Goal: Transaction & Acquisition: Purchase product/service

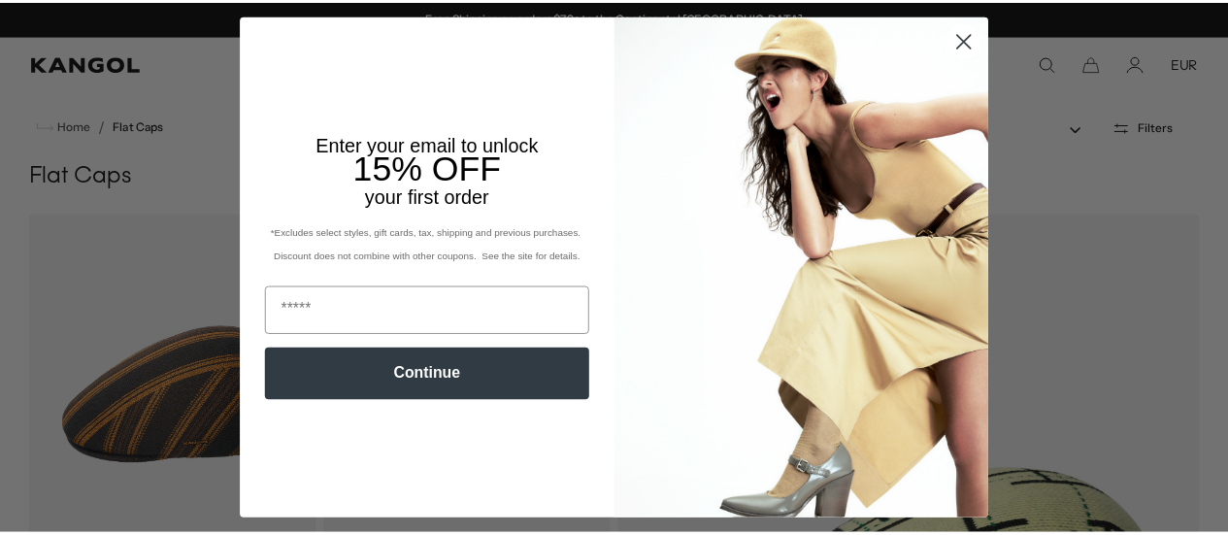
scroll to position [0, 400]
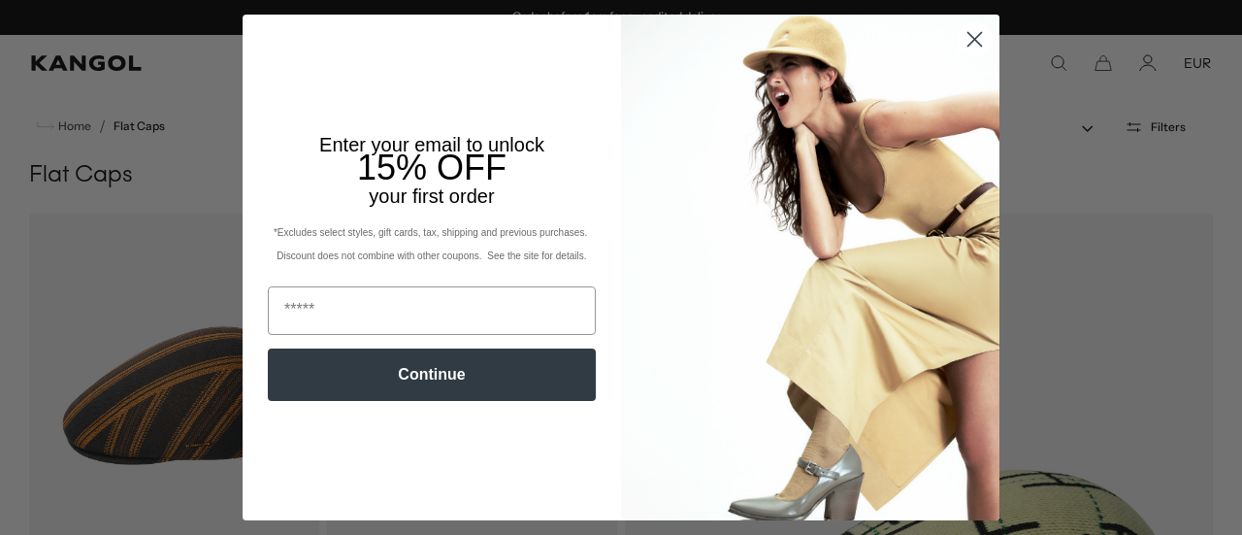
click at [973, 42] on circle "Close dialog" at bounding box center [975, 39] width 32 height 32
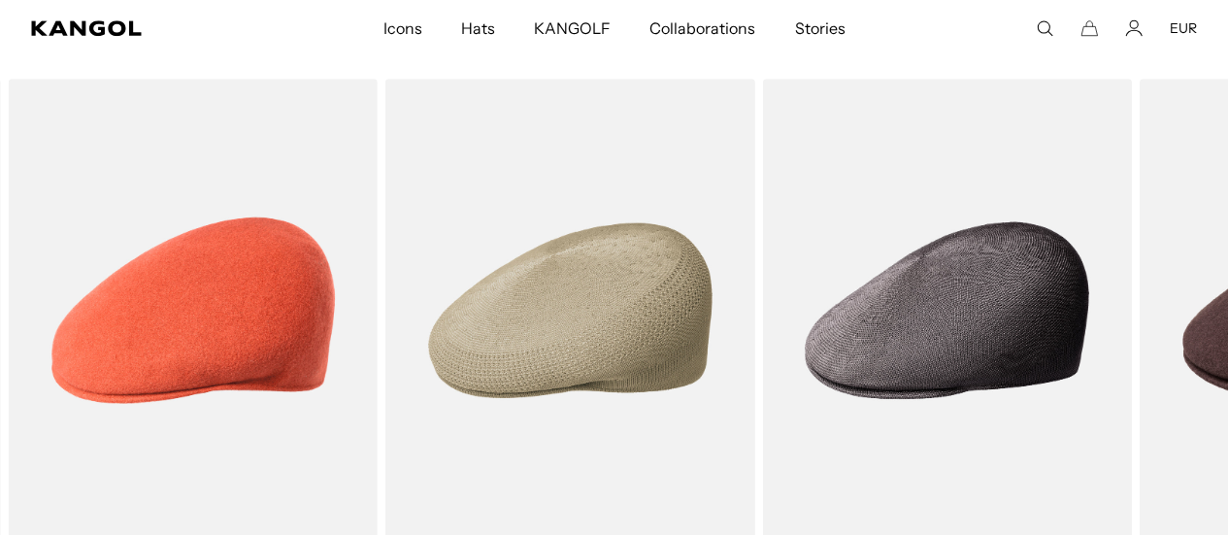
scroll to position [0, 0]
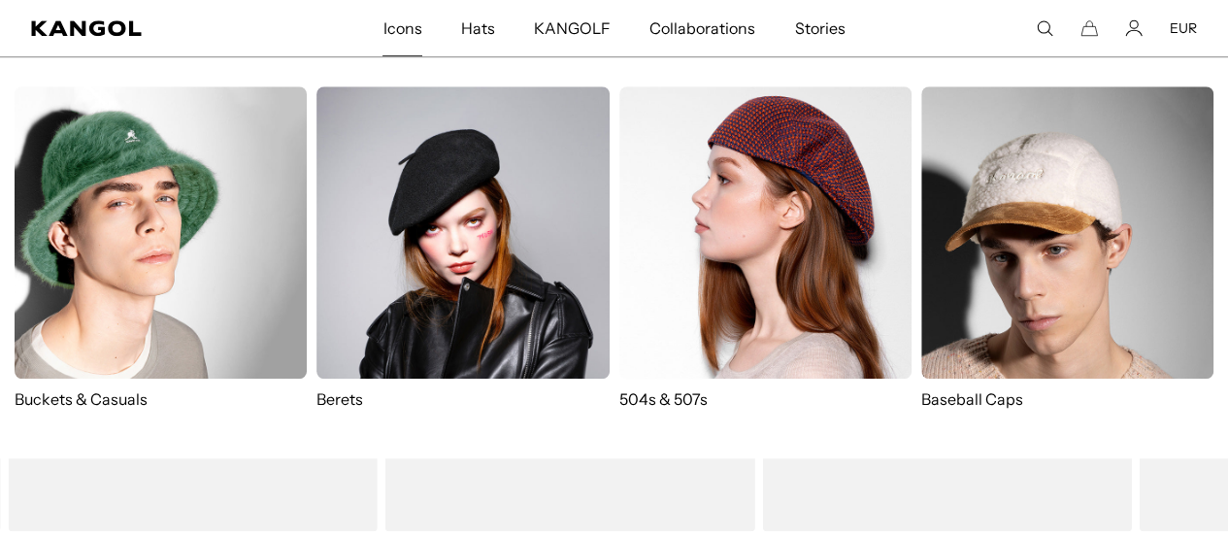
click at [384, 33] on link "Icons" at bounding box center [402, 28] width 78 height 56
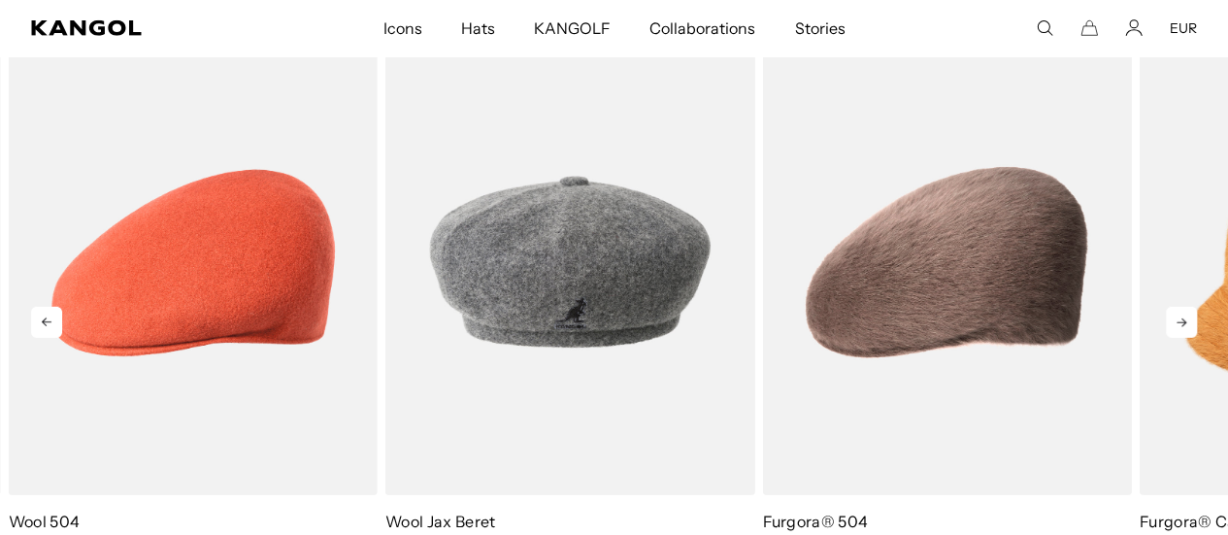
click at [1175, 323] on icon at bounding box center [1181, 322] width 31 height 31
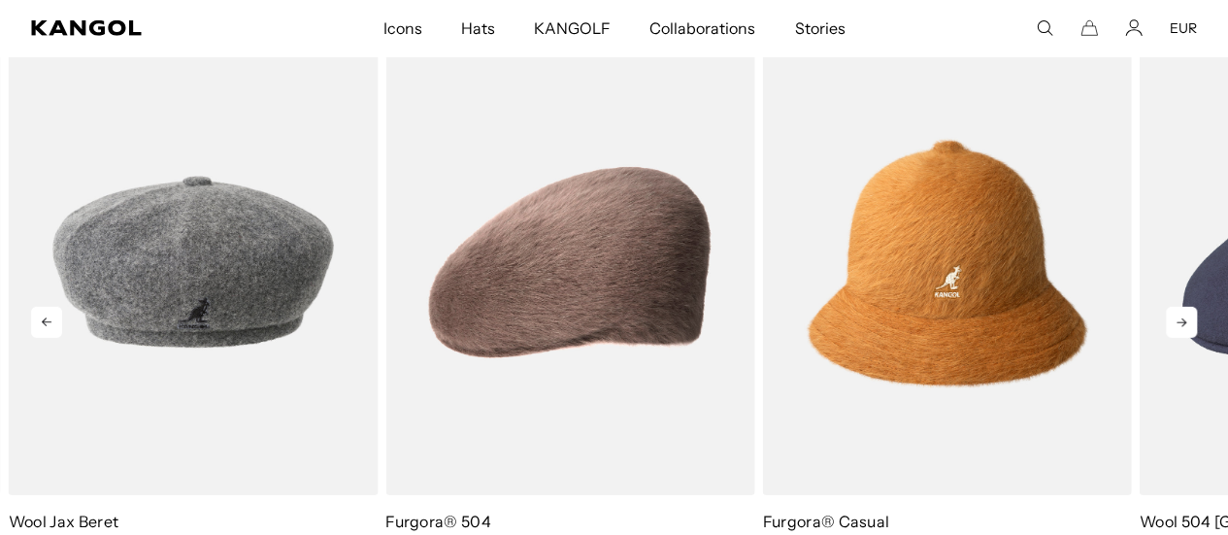
click at [1188, 321] on icon at bounding box center [1181, 322] width 31 height 31
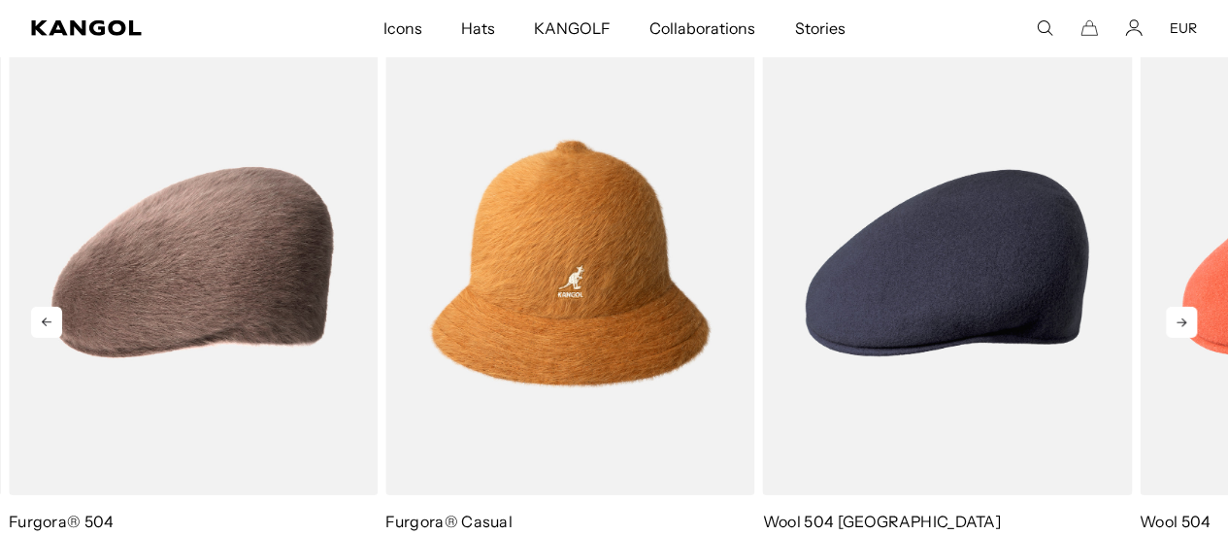
click at [1188, 321] on icon at bounding box center [1181, 322] width 31 height 31
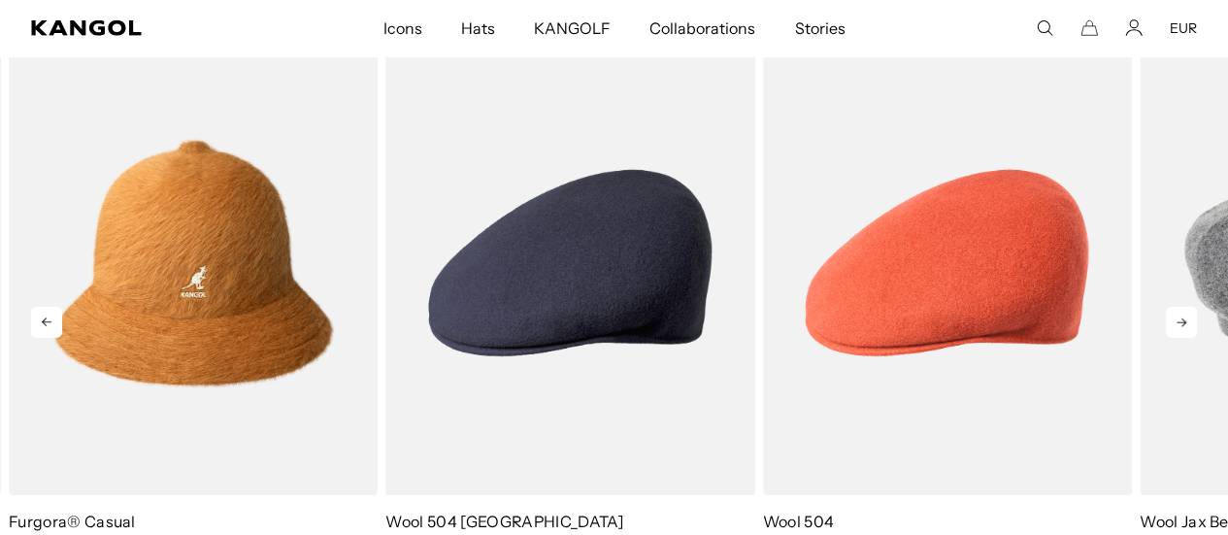
click at [1188, 321] on icon at bounding box center [1181, 322] width 31 height 31
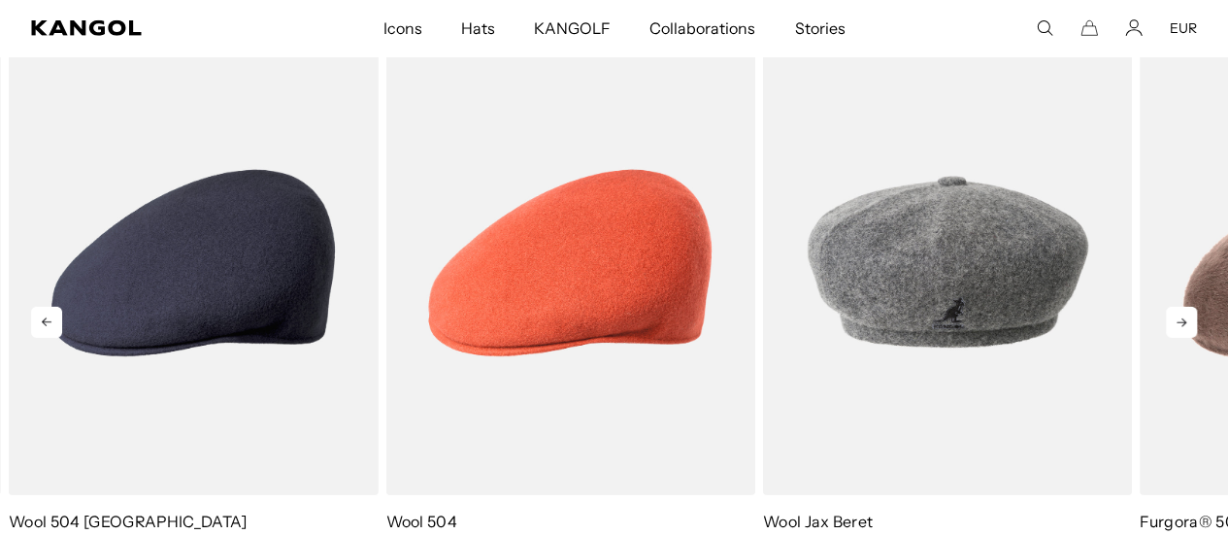
click at [1188, 321] on icon at bounding box center [1181, 322] width 31 height 31
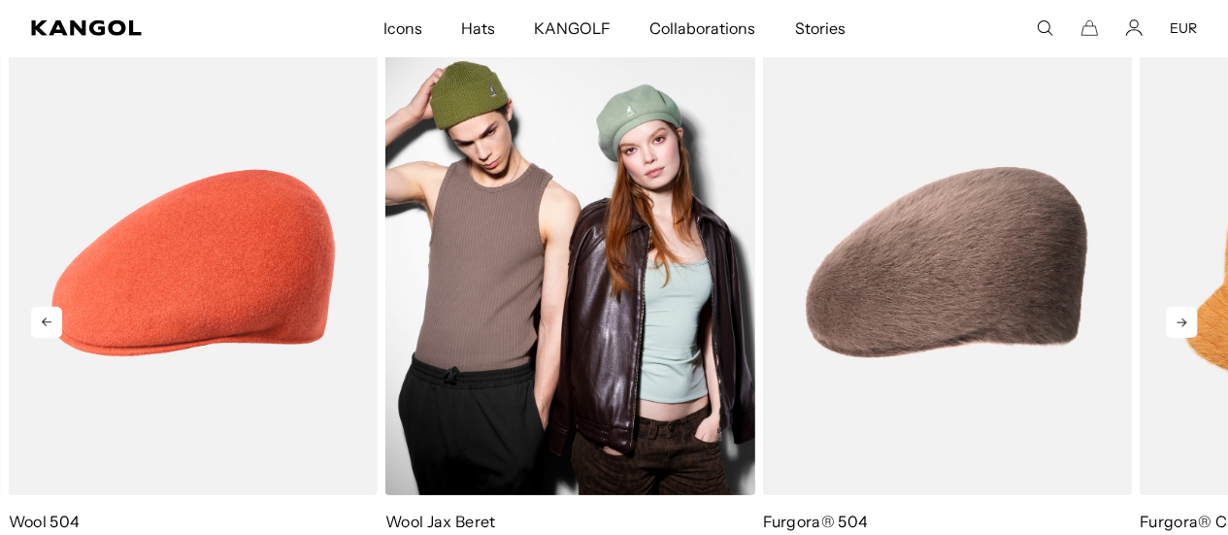
scroll to position [0, 0]
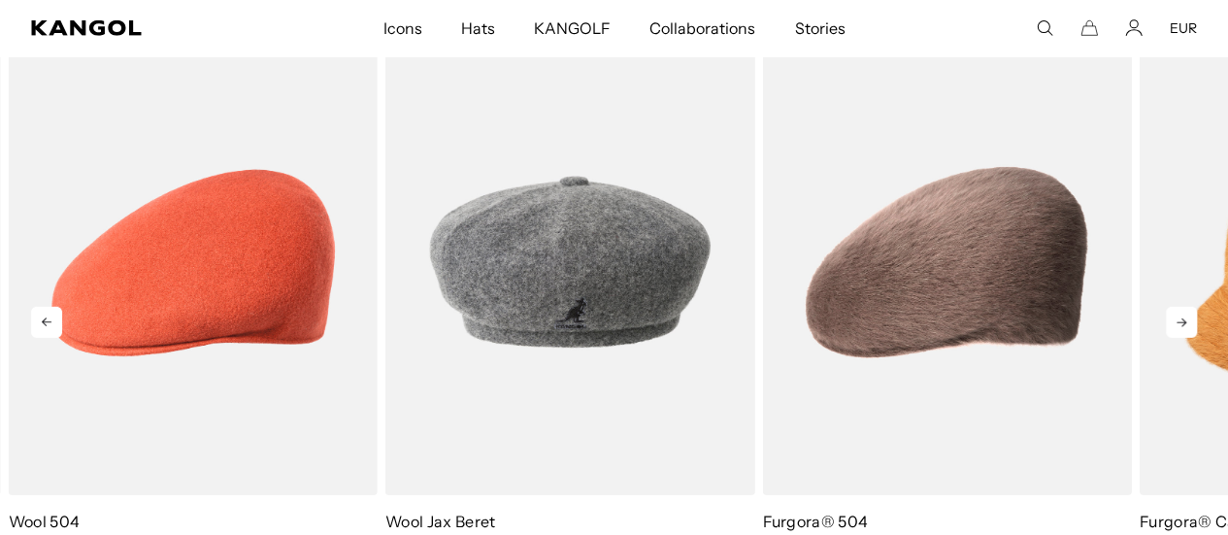
click at [1178, 318] on icon at bounding box center [1181, 322] width 31 height 31
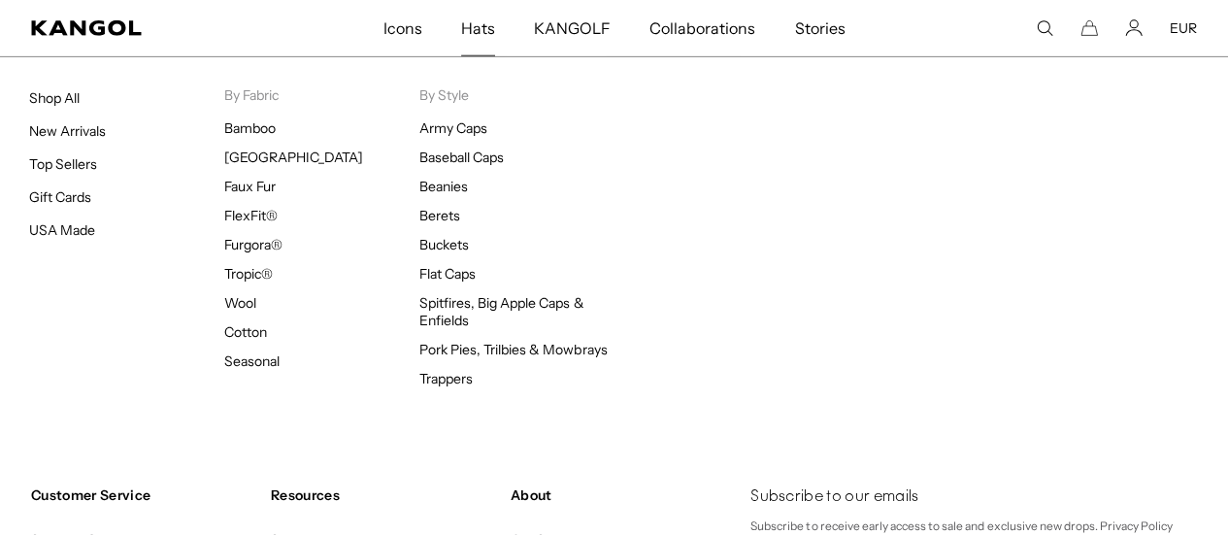
click at [483, 28] on span "Hats" at bounding box center [478, 28] width 34 height 56
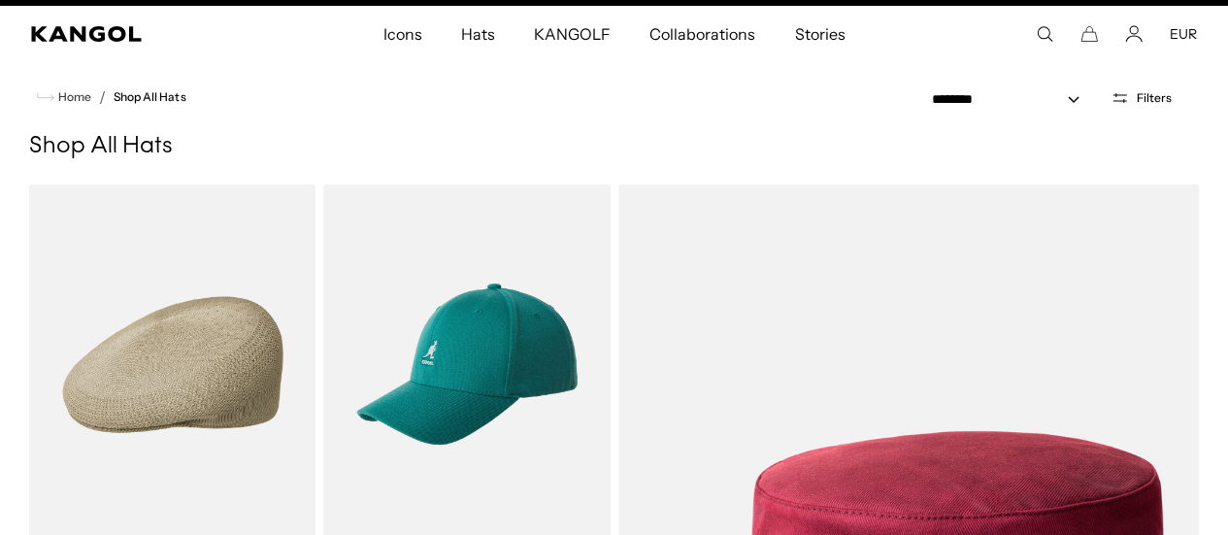
click at [0, 0] on img at bounding box center [0, 0] width 0 height 0
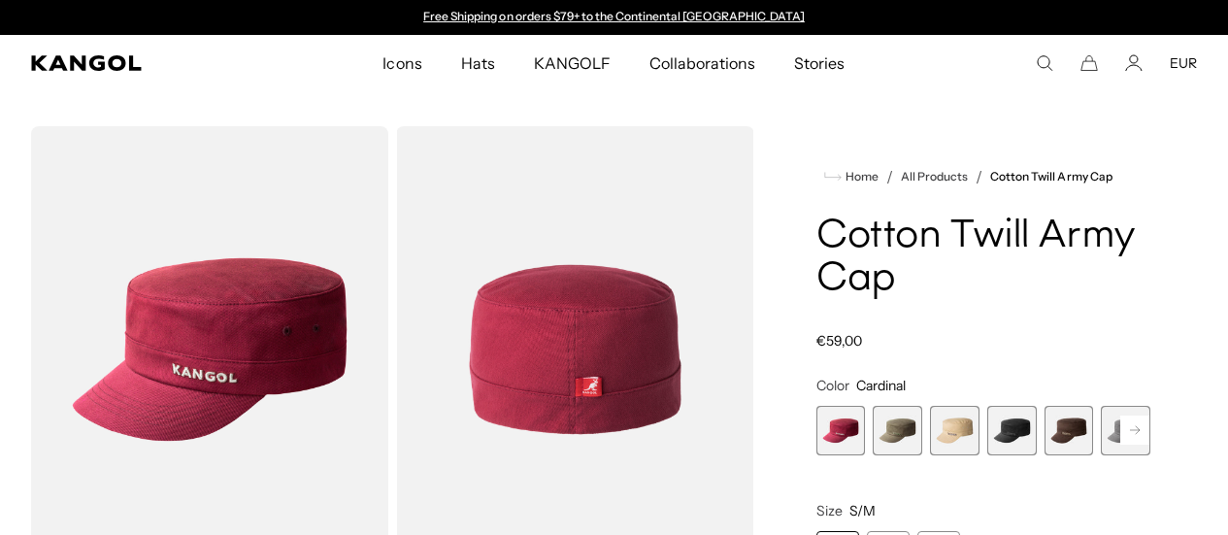
scroll to position [438, 0]
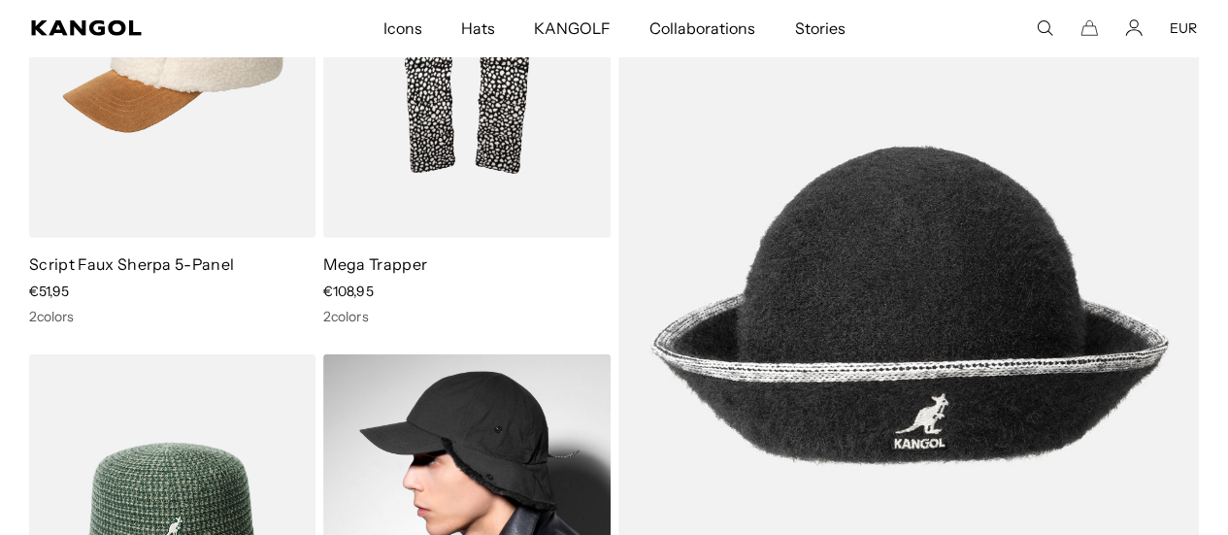
click at [530, 407] on img at bounding box center [466, 534] width 286 height 360
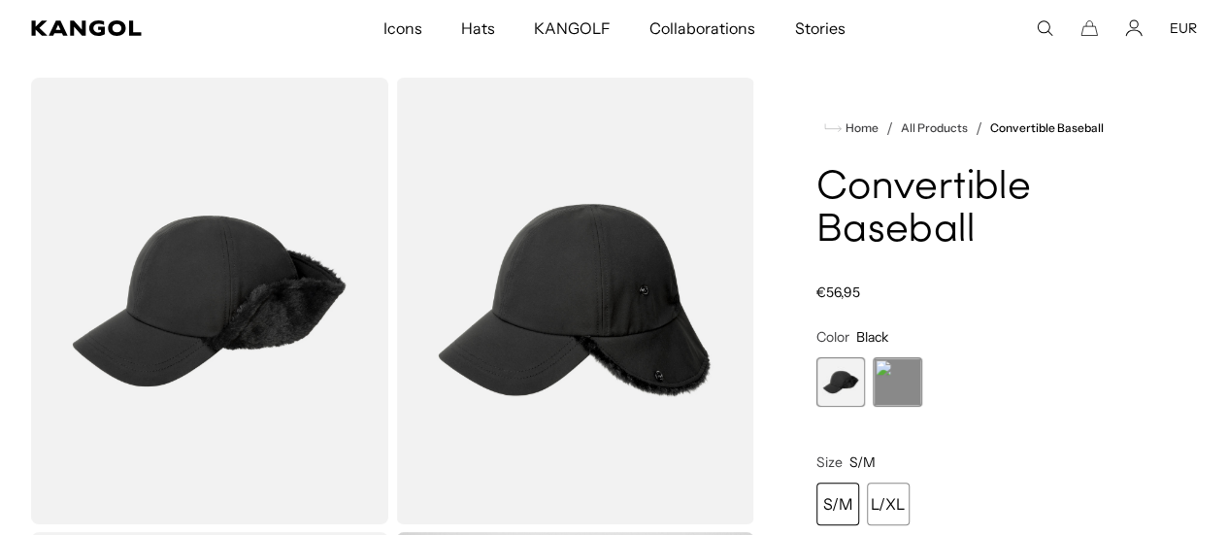
scroll to position [49, 0]
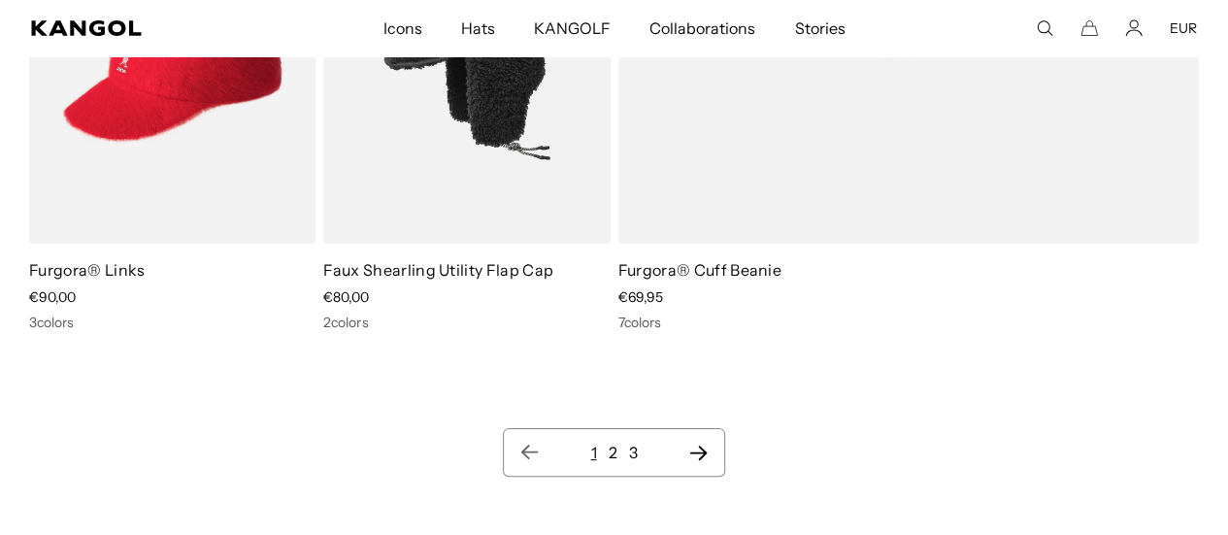
scroll to position [18478, 0]
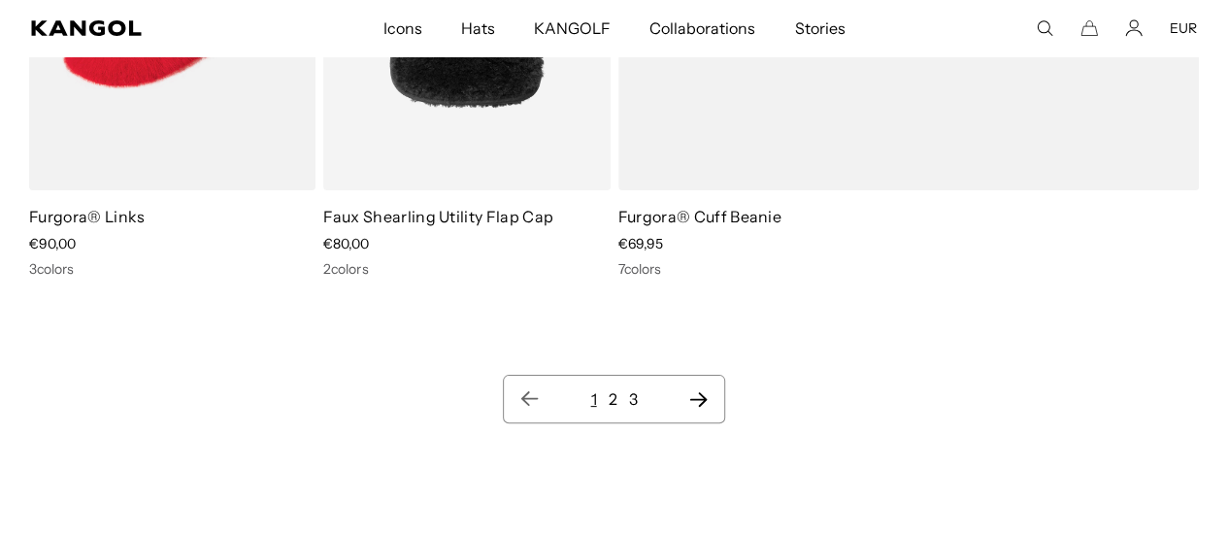
click at [701, 392] on icon "Next page" at bounding box center [697, 399] width 17 height 15
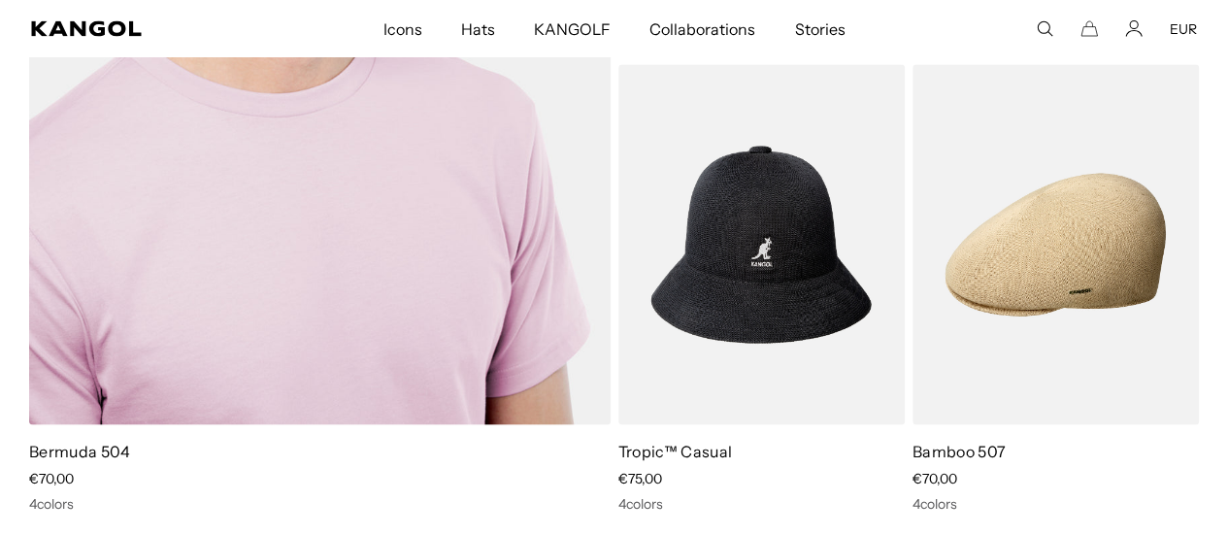
scroll to position [5509, 0]
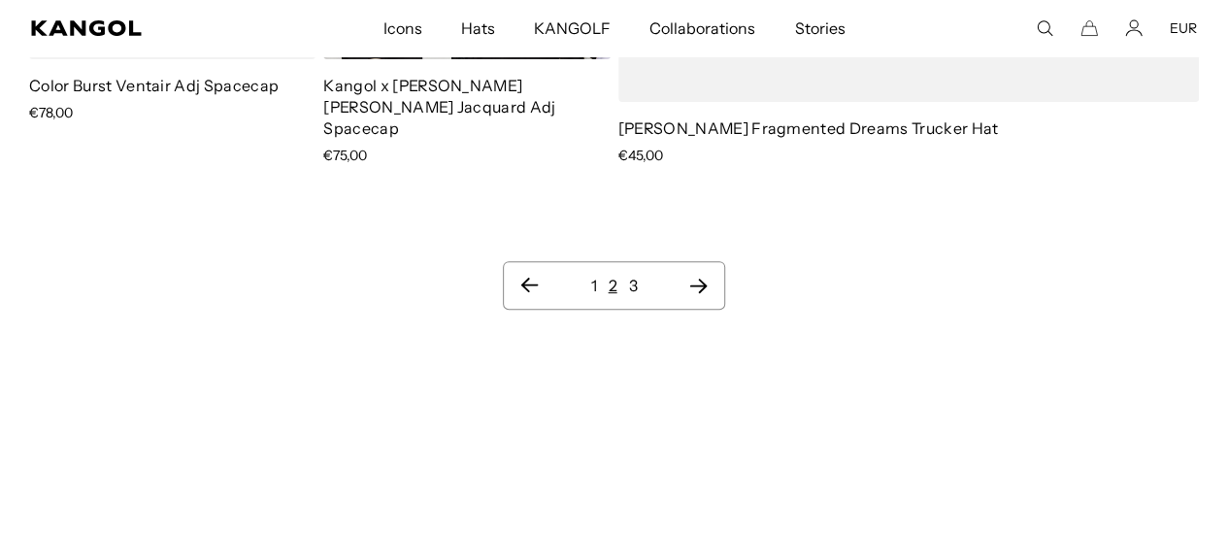
click at [711, 261] on nav "1 2 3" at bounding box center [613, 285] width 221 height 49
click at [695, 276] on icon "Next page" at bounding box center [698, 285] width 20 height 19
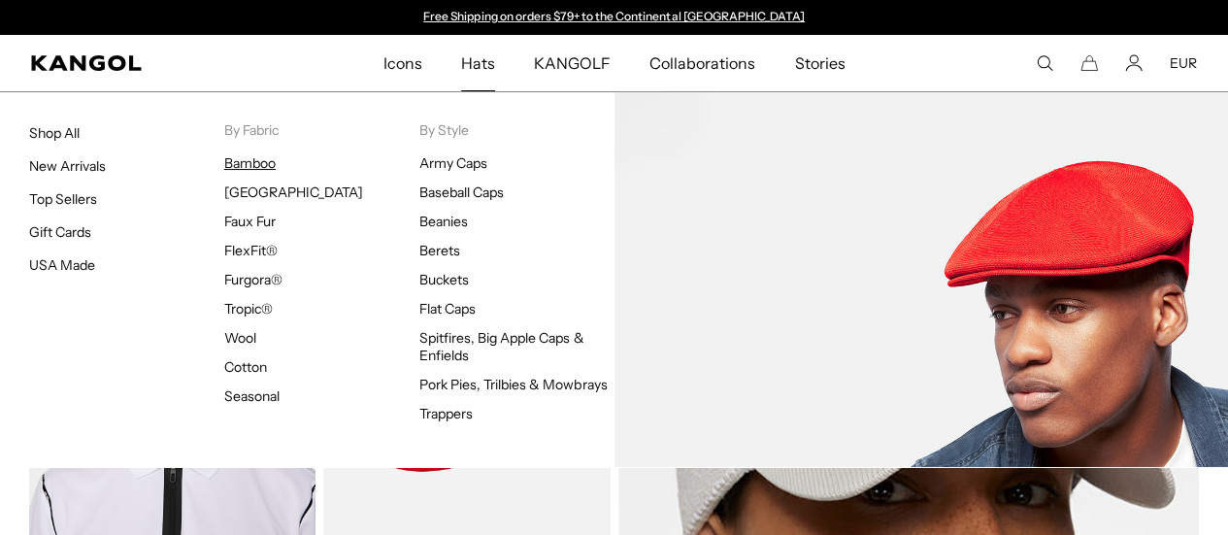
click at [252, 160] on link "Bamboo" at bounding box center [249, 162] width 51 height 17
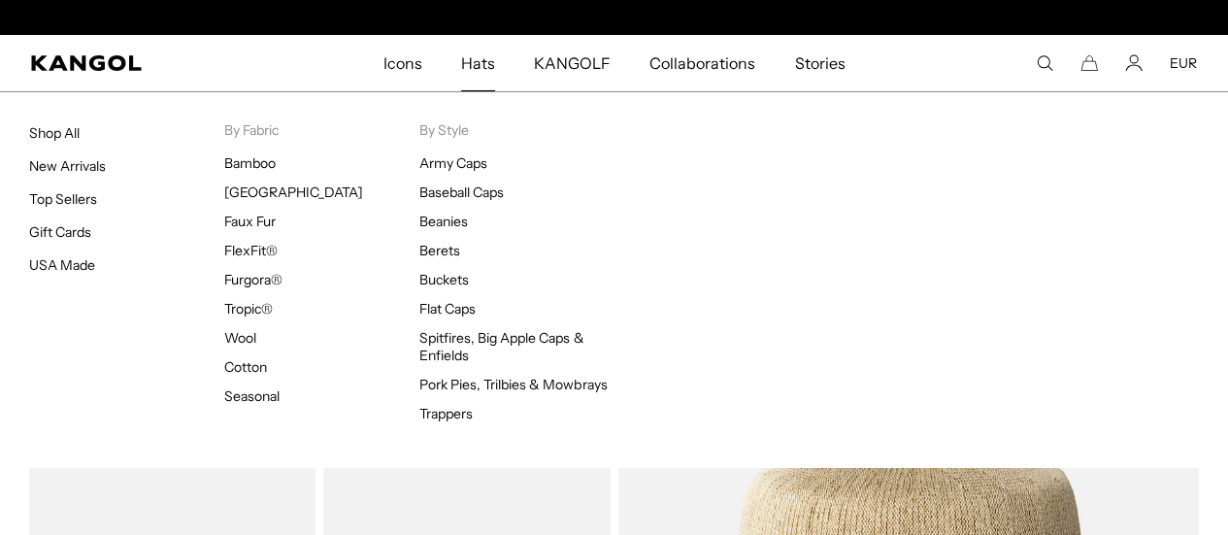
scroll to position [0, 400]
click at [482, 65] on span "Hats" at bounding box center [478, 63] width 34 height 56
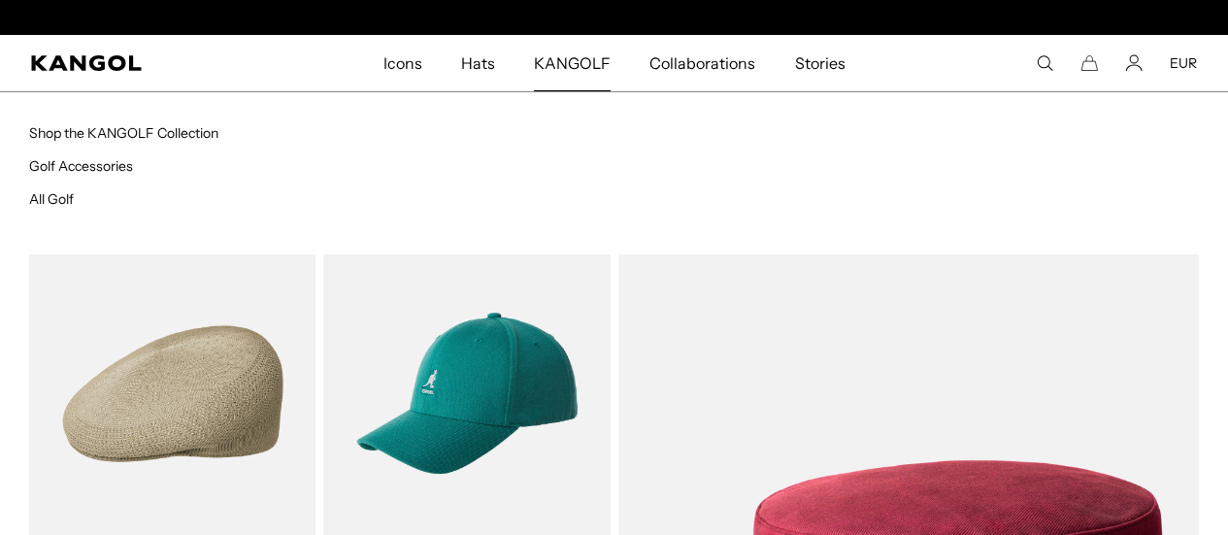
scroll to position [0, 400]
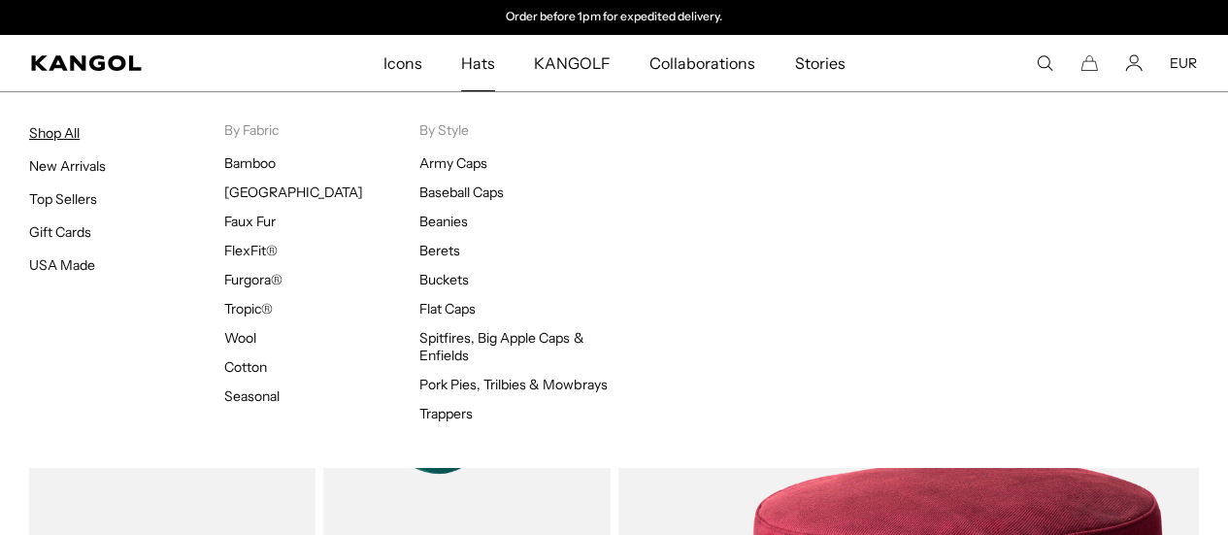
click at [75, 136] on link "Shop All" at bounding box center [54, 132] width 50 height 17
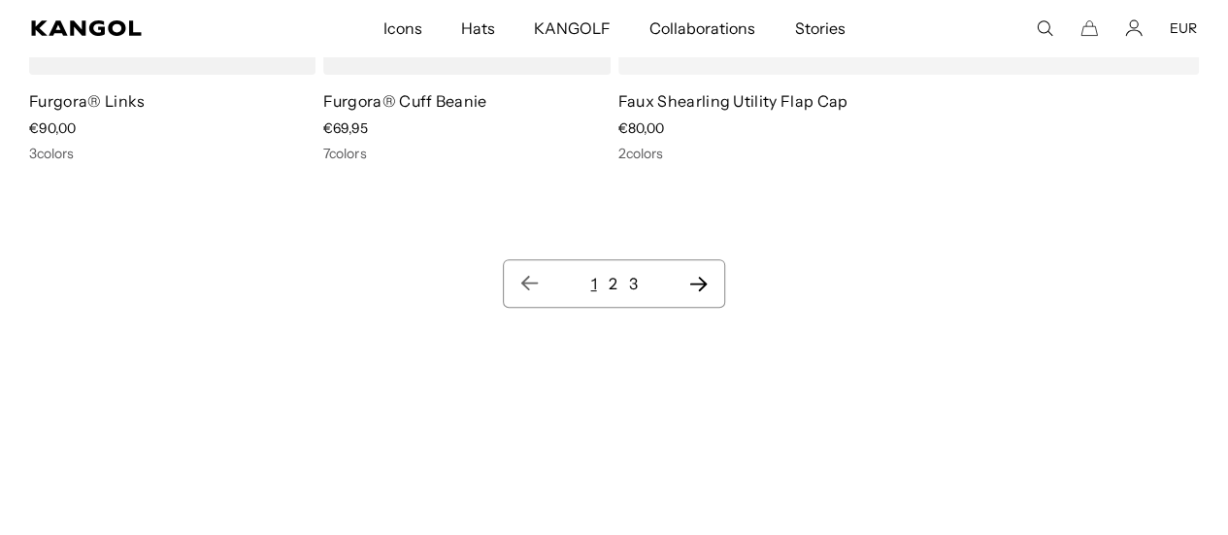
click at [701, 259] on nav "1 2 3" at bounding box center [613, 283] width 221 height 49
click at [701, 274] on icon "Next page" at bounding box center [698, 283] width 20 height 19
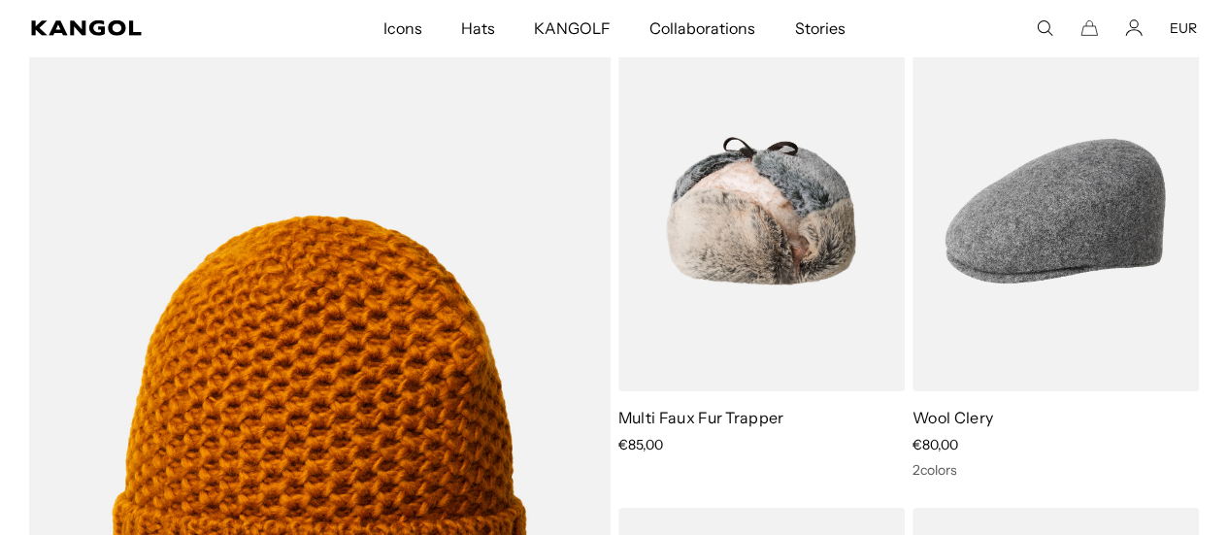
scroll to position [0, 400]
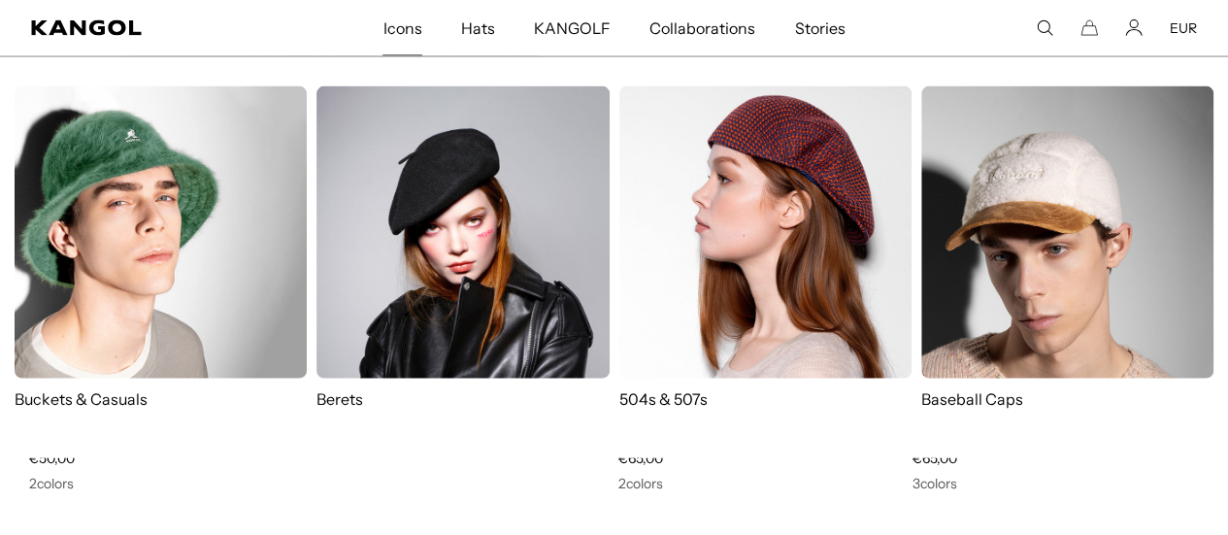
click at [460, 305] on img at bounding box center [462, 232] width 292 height 292
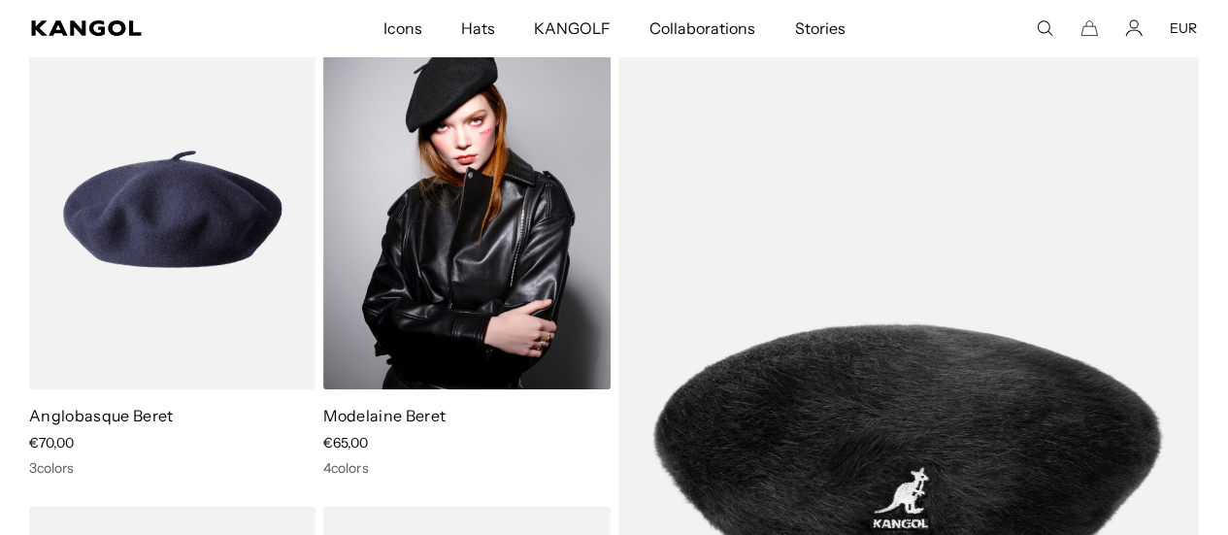
scroll to position [0, 400]
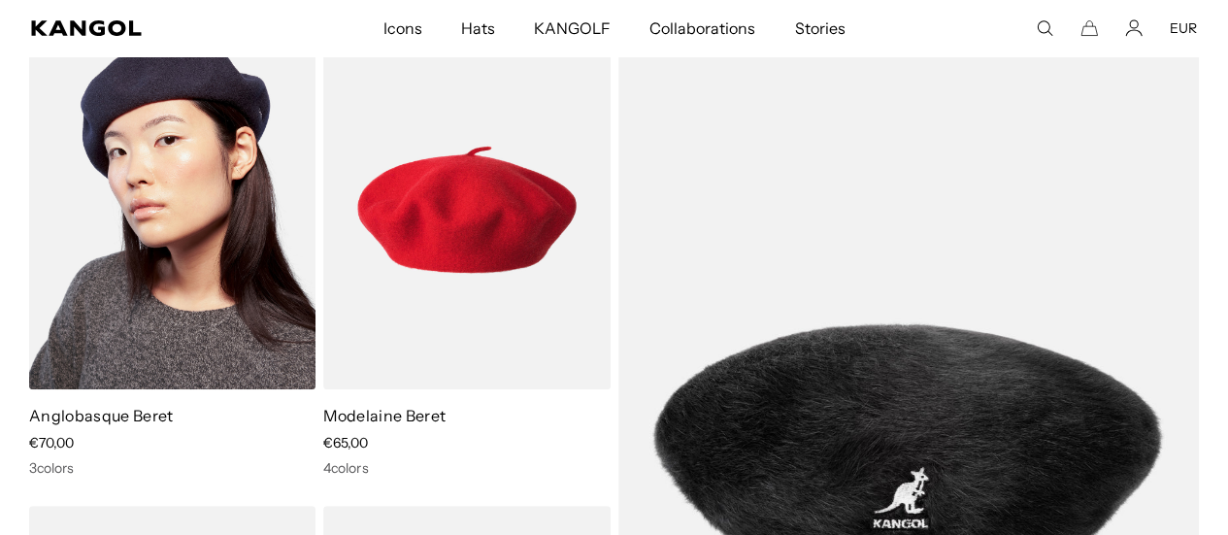
click at [177, 179] on img at bounding box center [172, 209] width 286 height 360
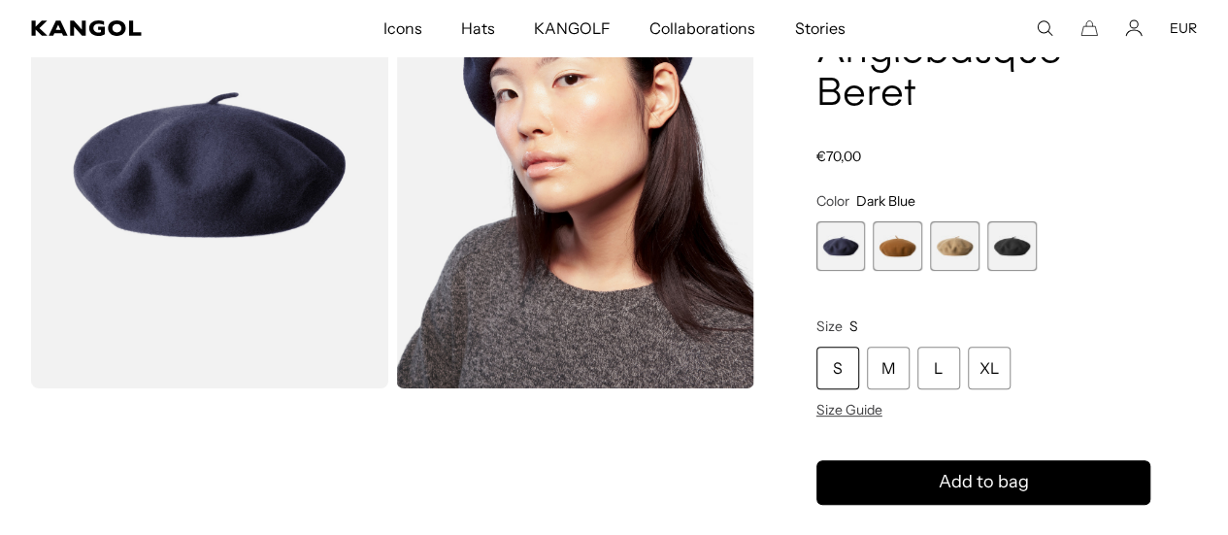
click at [922, 228] on span "2 of 4" at bounding box center [897, 245] width 49 height 49
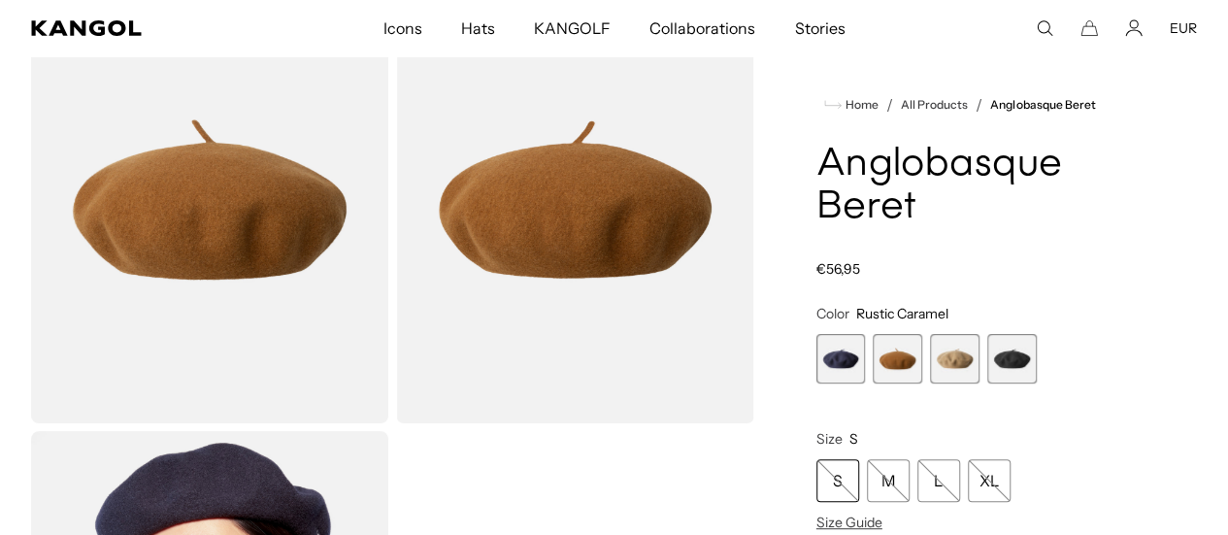
scroll to position [0, 400]
click at [966, 358] on span "3 of 4" at bounding box center [954, 358] width 49 height 49
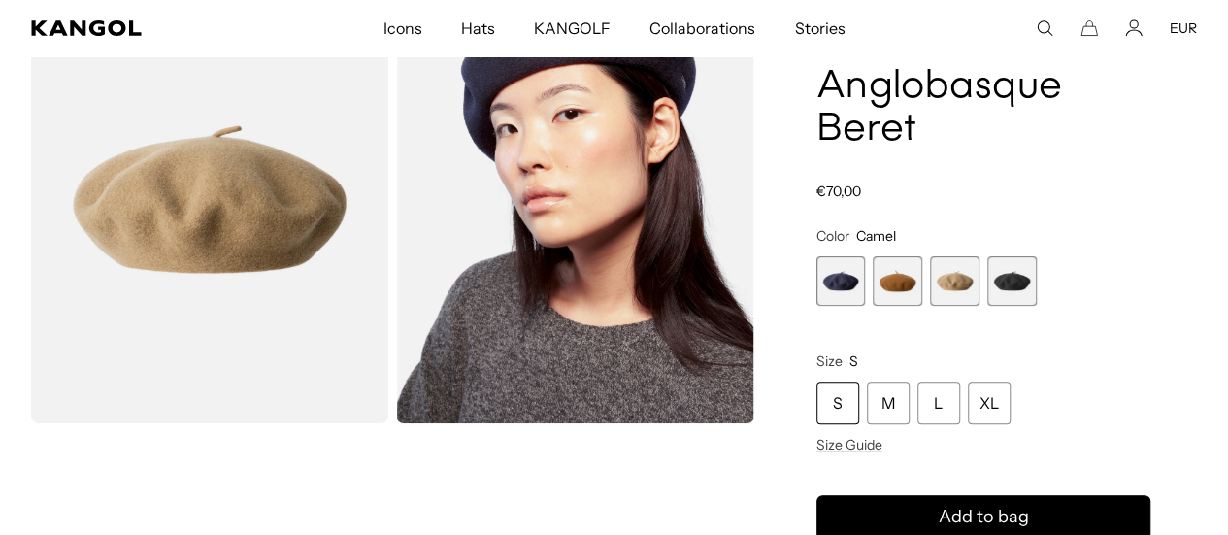
click at [1006, 265] on span "4 of 4" at bounding box center [1011, 280] width 49 height 49
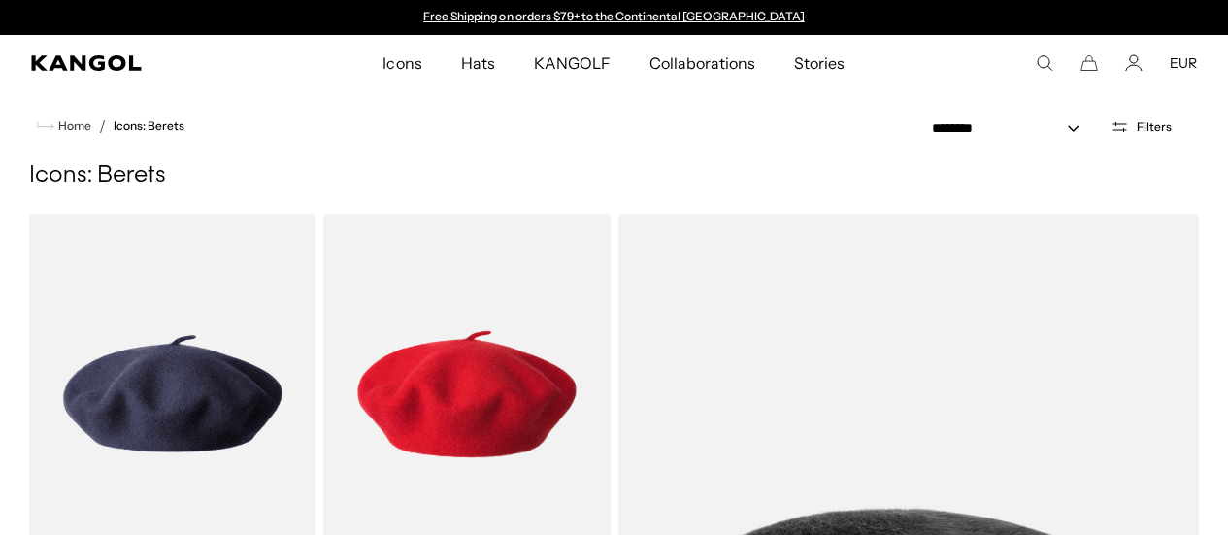
click at [0, 0] on img at bounding box center [0, 0] width 0 height 0
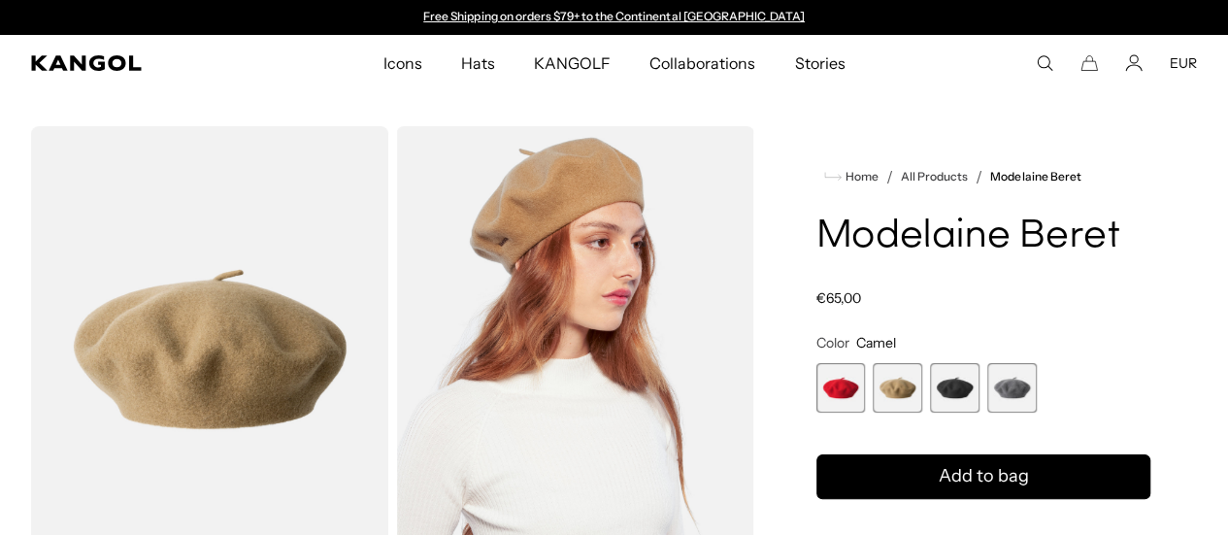
click at [967, 412] on span "3 of 4" at bounding box center [954, 387] width 49 height 49
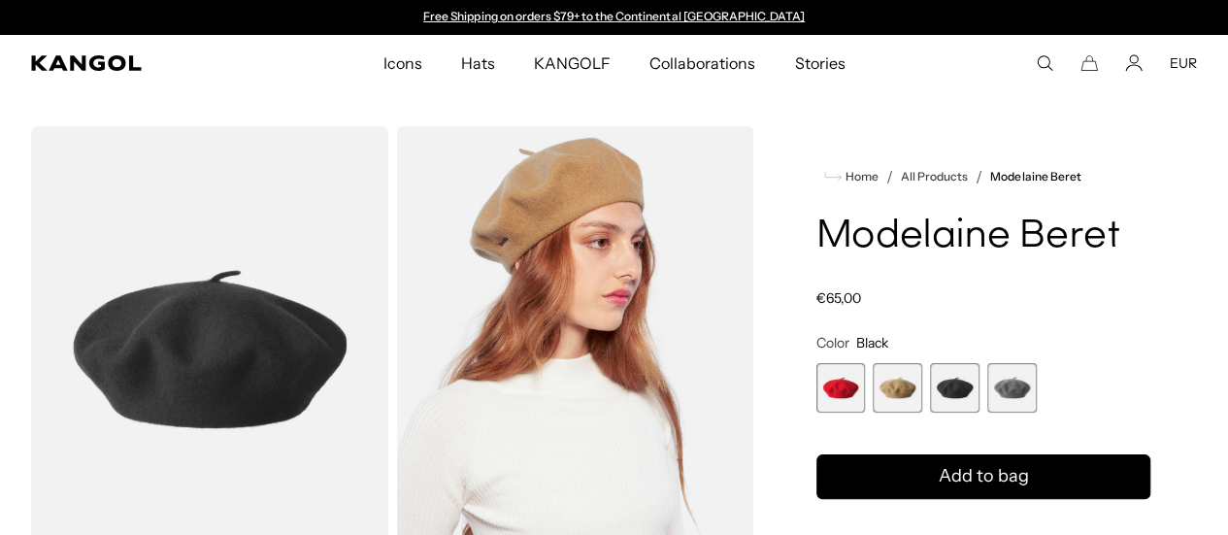
click at [1006, 412] on span "4 of 4" at bounding box center [1011, 387] width 49 height 49
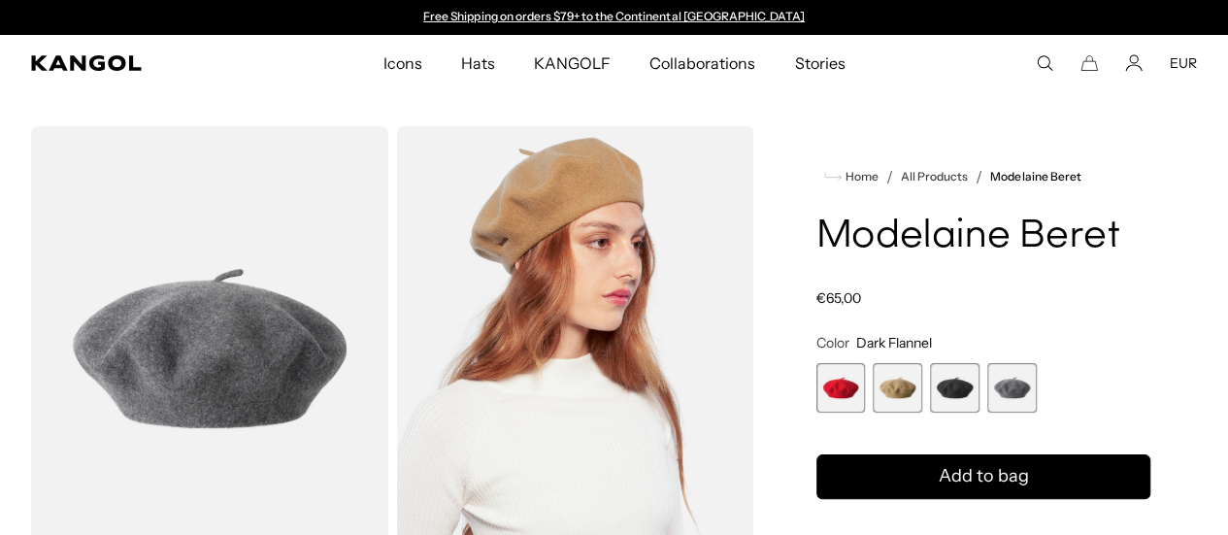
click at [970, 412] on span "3 of 4" at bounding box center [954, 387] width 49 height 49
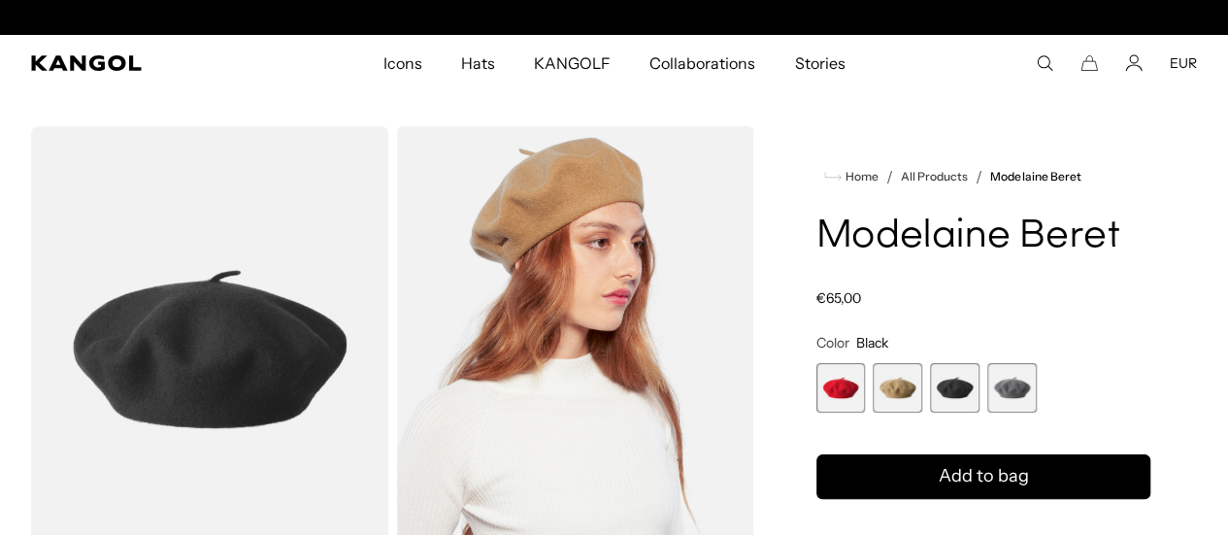
scroll to position [0, 400]
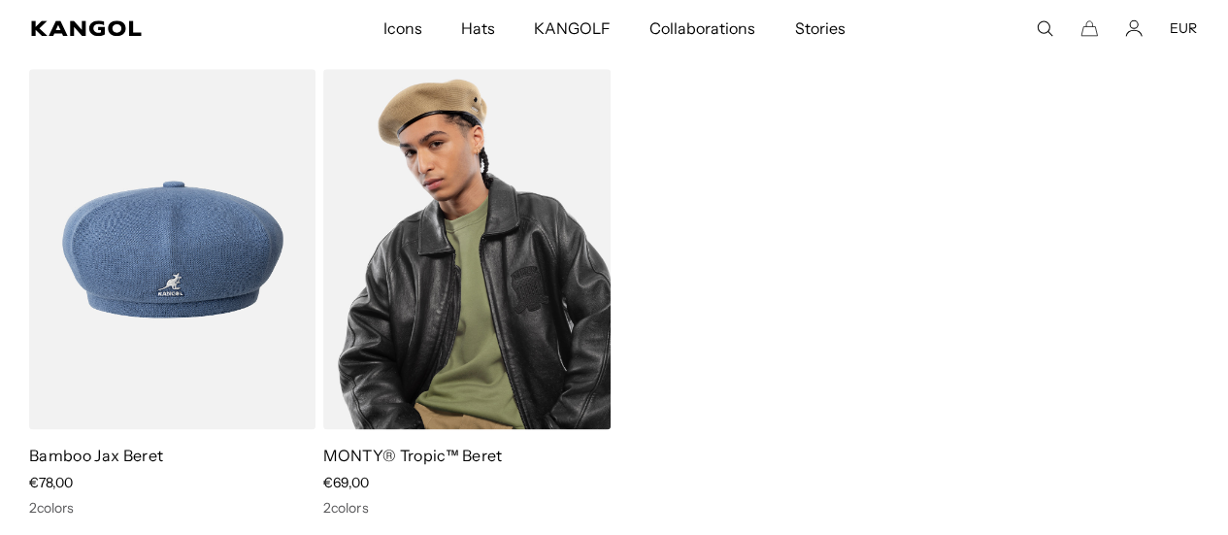
click at [509, 247] on img at bounding box center [466, 249] width 286 height 360
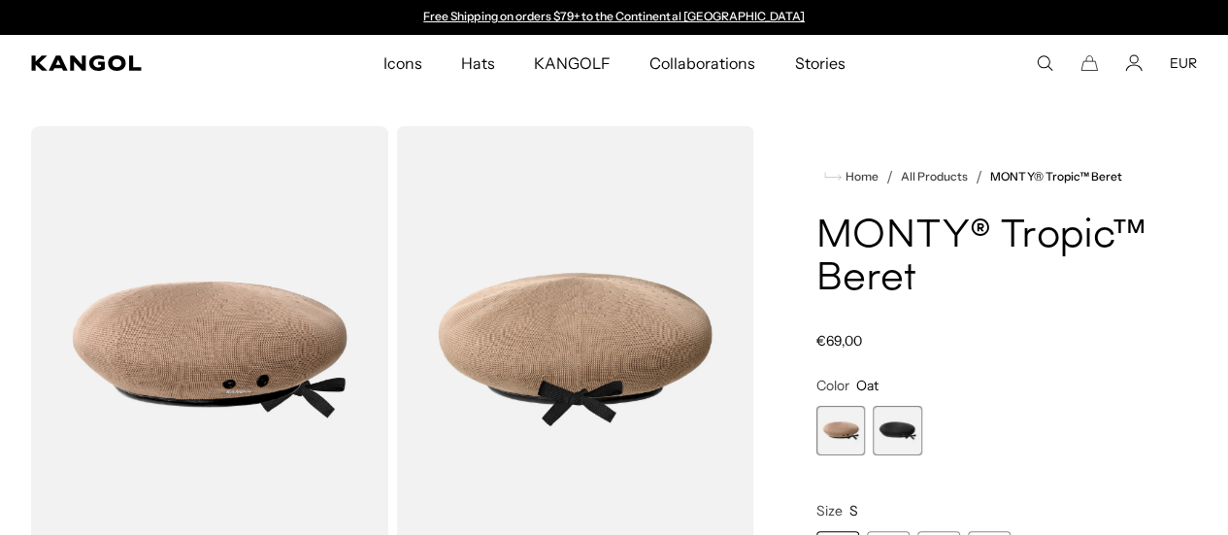
click at [922, 455] on span "2 of 2" at bounding box center [897, 430] width 49 height 49
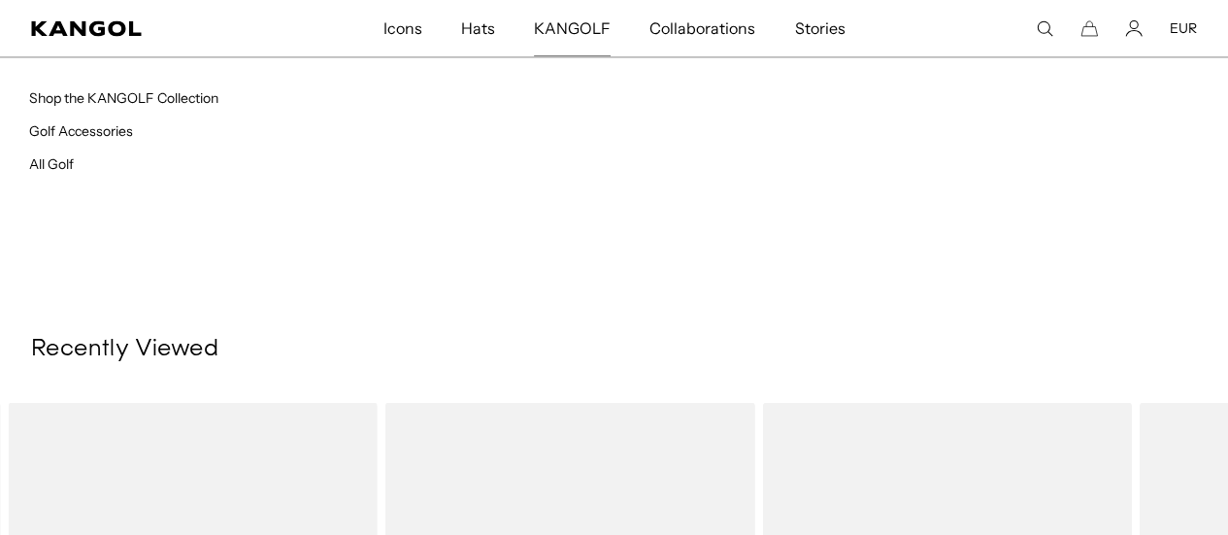
scroll to position [0, 400]
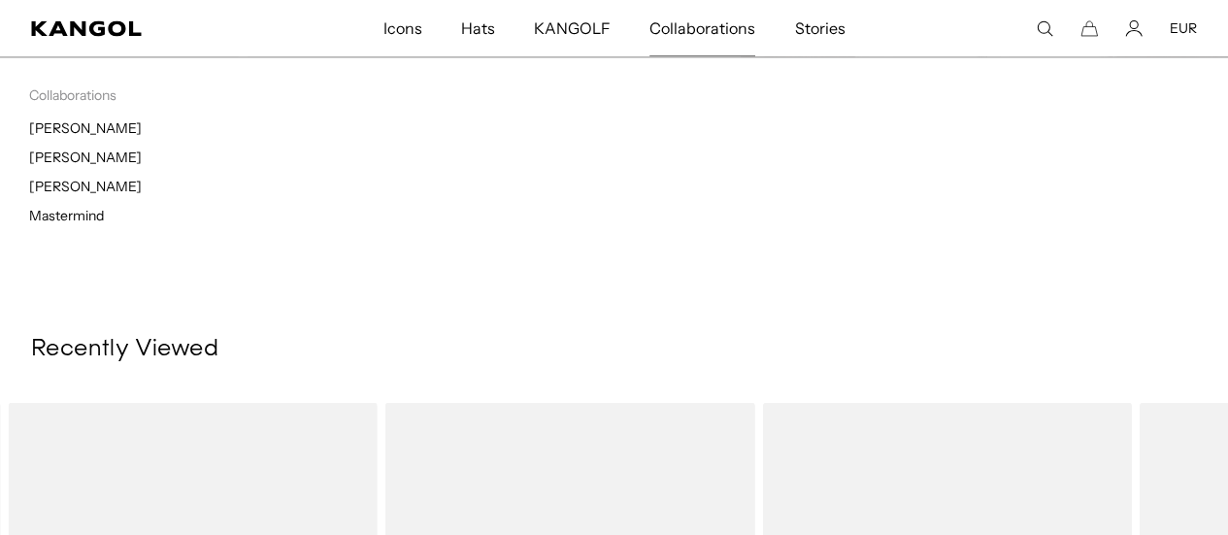
click at [671, 44] on span "Collaborations" at bounding box center [702, 28] width 106 height 56
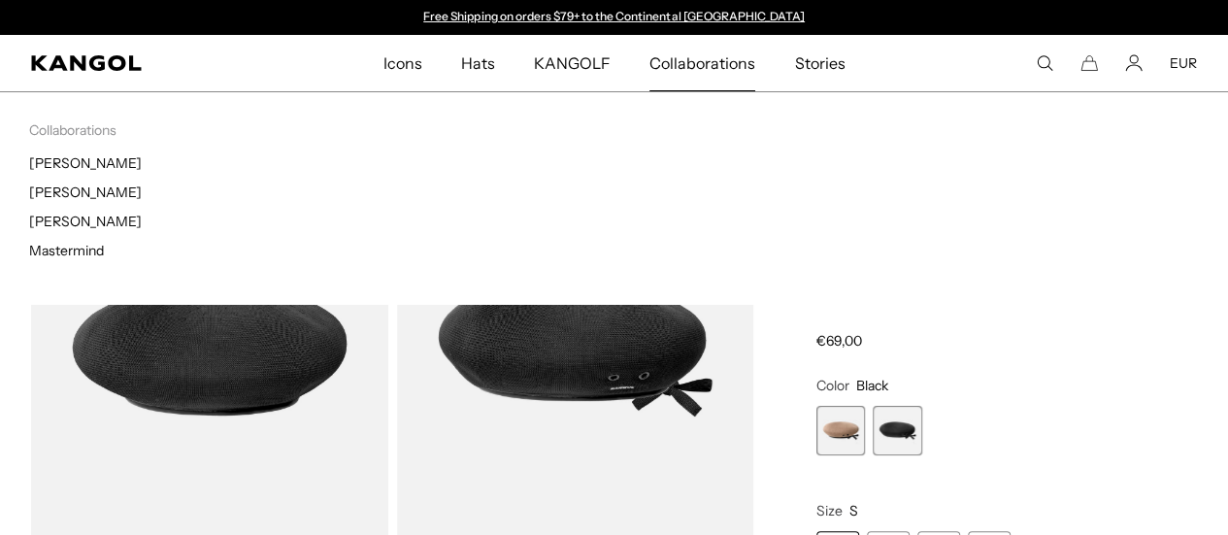
click at [720, 75] on span "Collaborations" at bounding box center [702, 63] width 106 height 56
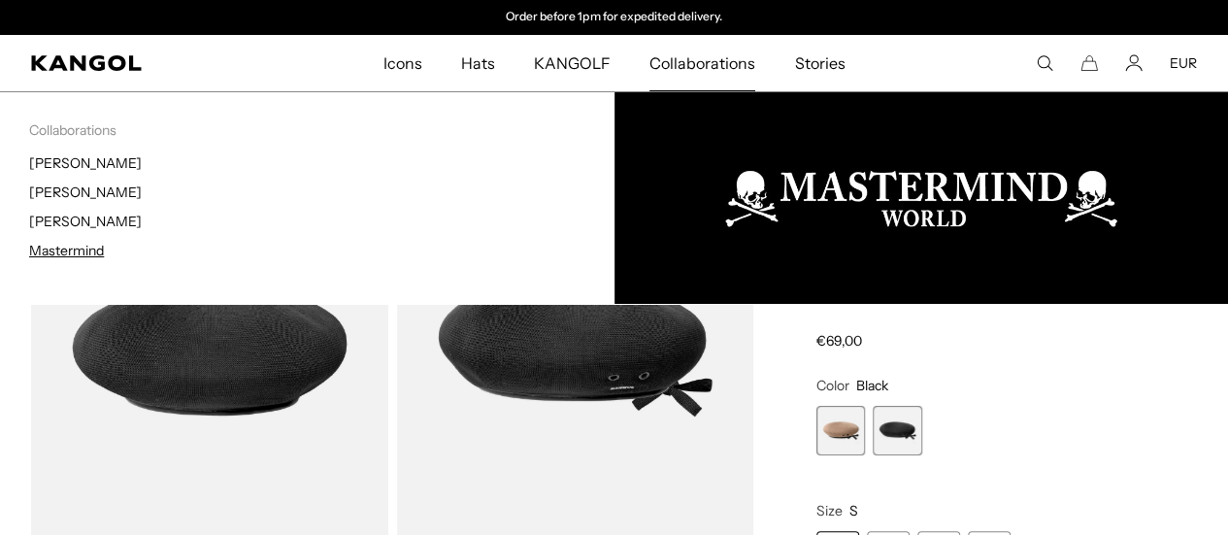
click at [83, 251] on link "Mastermind" at bounding box center [66, 250] width 75 height 17
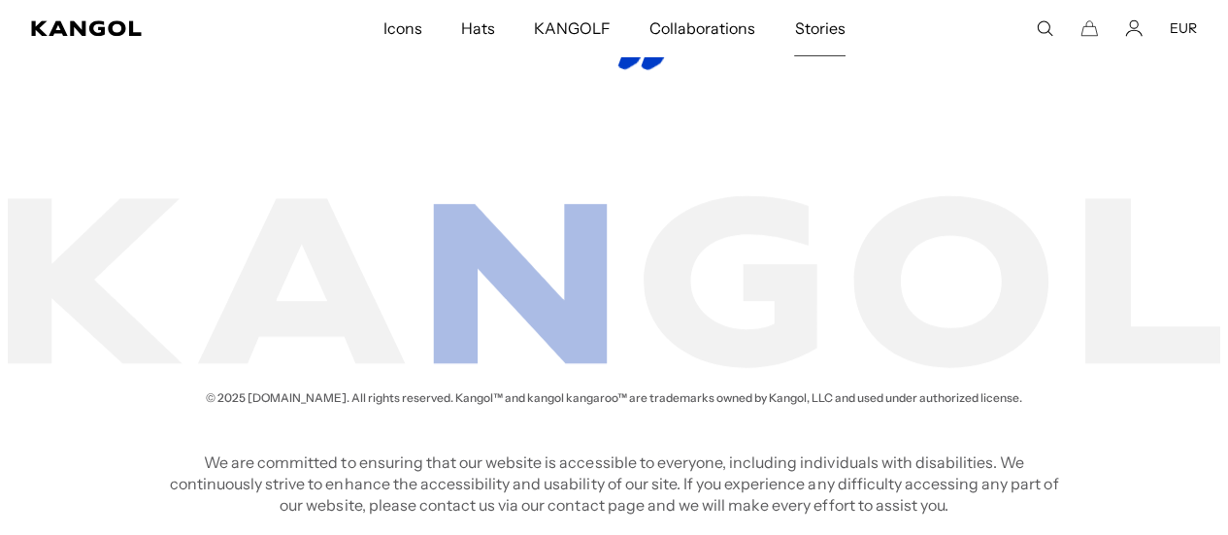
scroll to position [0, 400]
